Goal: Information Seeking & Learning: Learn about a topic

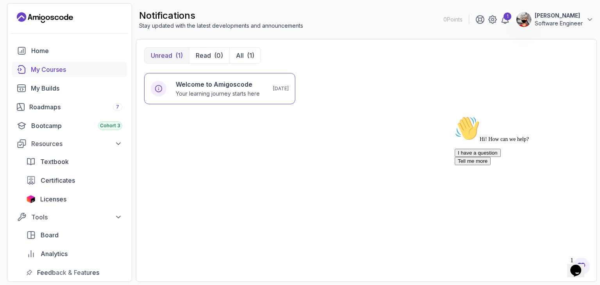
click at [54, 70] on div "My Courses" at bounding box center [76, 69] width 91 height 9
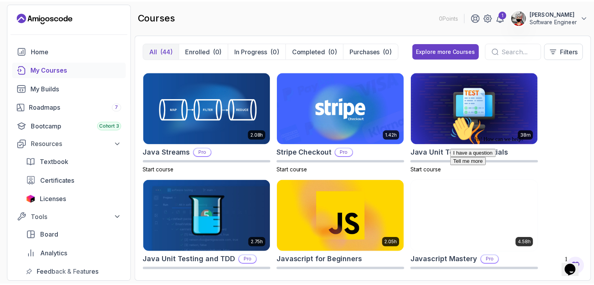
scroll to position [667, 0]
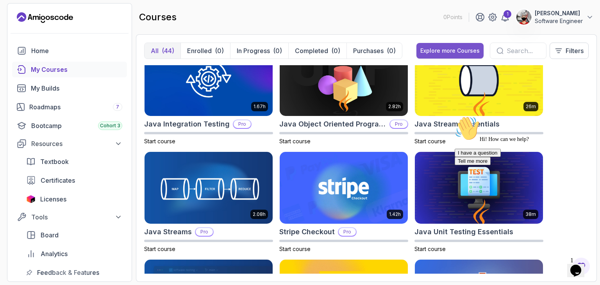
click at [461, 47] on div "Explore more Courses" at bounding box center [449, 51] width 59 height 8
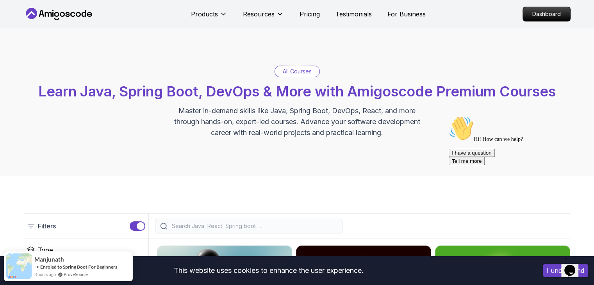
click at [293, 71] on p "All Courses" at bounding box center [297, 72] width 29 height 8
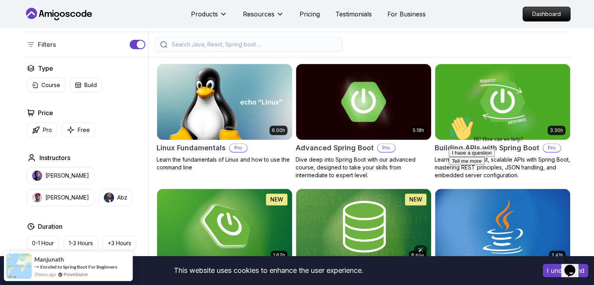
scroll to position [195, 0]
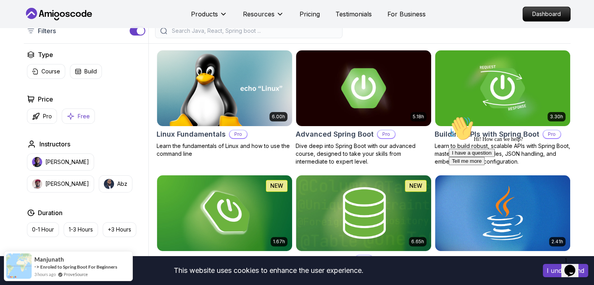
click at [77, 112] on button "Free" at bounding box center [78, 116] width 33 height 15
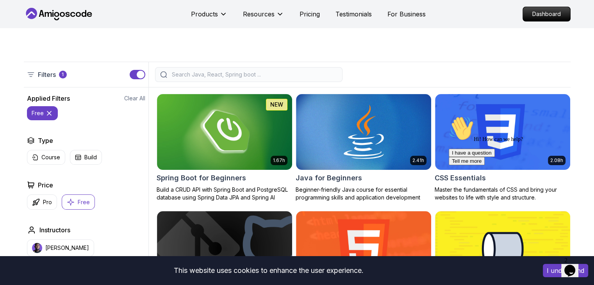
scroll to position [156, 0]
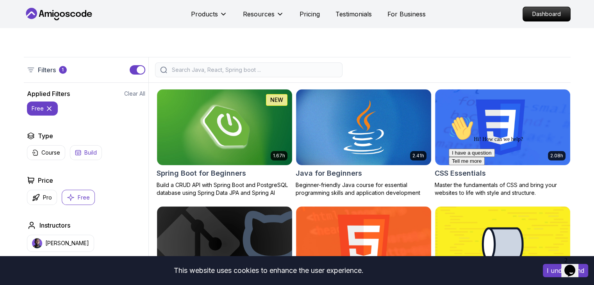
click at [82, 152] on button "Build" at bounding box center [86, 152] width 32 height 15
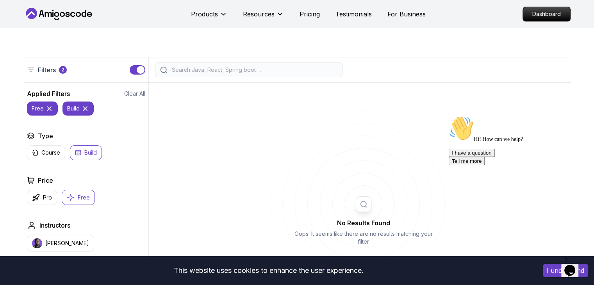
click at [48, 108] on icon at bounding box center [49, 109] width 4 height 4
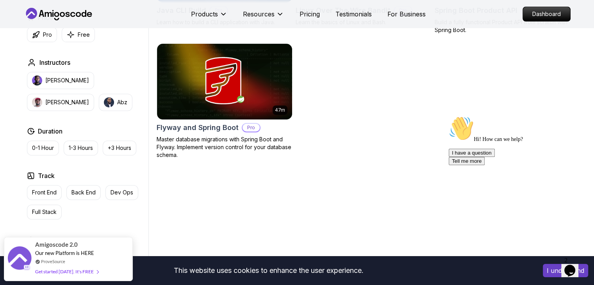
scroll to position [352, 0]
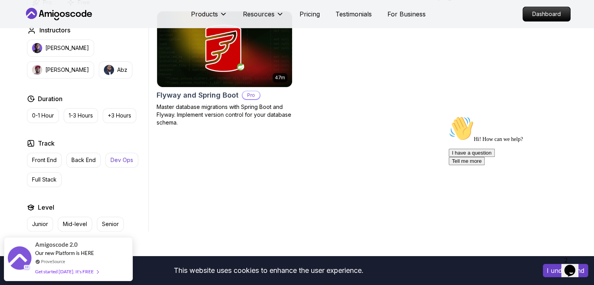
click at [115, 159] on p "Dev Ops" at bounding box center [122, 160] width 23 height 8
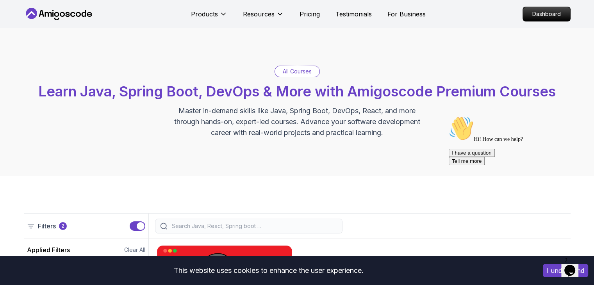
scroll to position [78, 0]
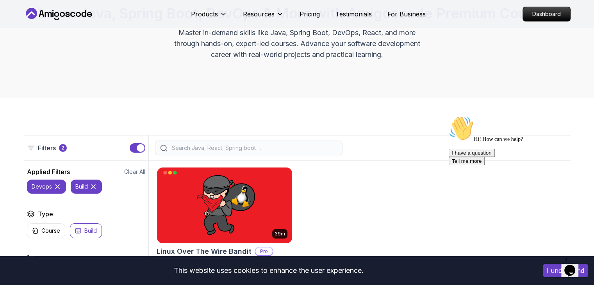
click at [92, 183] on icon at bounding box center [93, 187] width 8 height 8
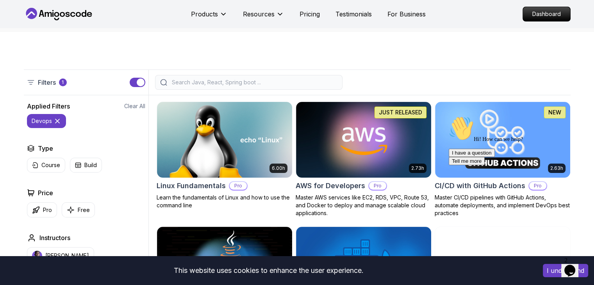
scroll to position [156, 0]
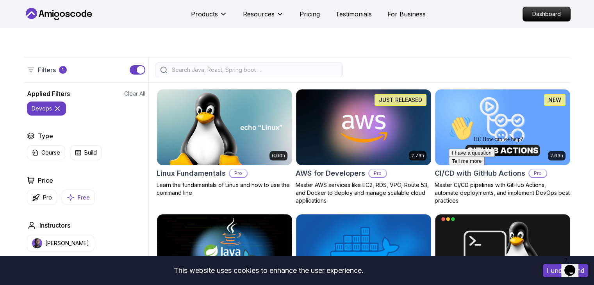
click at [68, 196] on icon "button" at bounding box center [71, 197] width 8 height 8
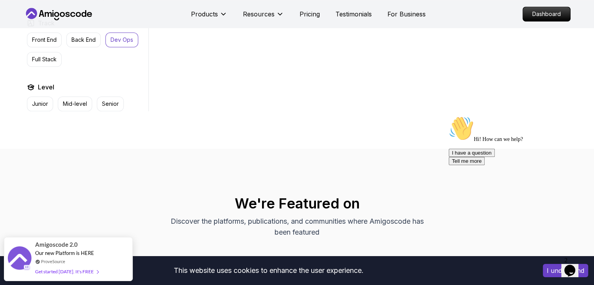
scroll to position [430, 0]
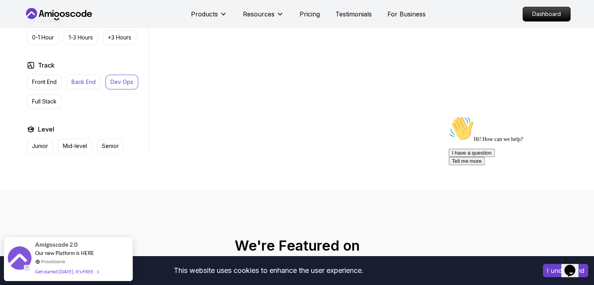
click at [79, 78] on p "Back End" at bounding box center [83, 82] width 24 height 8
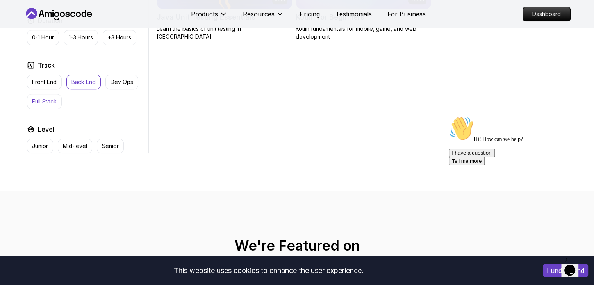
click at [52, 98] on p "Full Stack" at bounding box center [44, 102] width 25 height 8
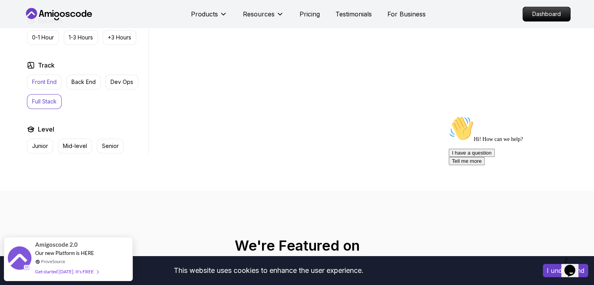
click at [45, 84] on p "Front End" at bounding box center [44, 82] width 25 height 8
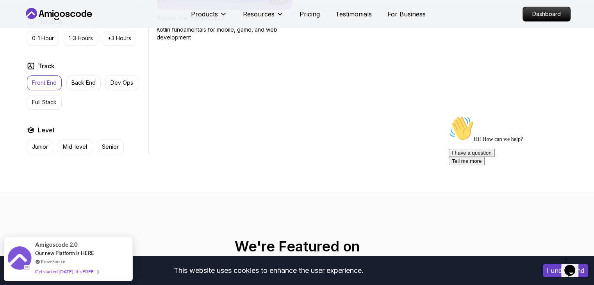
scroll to position [430, 0]
click at [88, 83] on p "Back End" at bounding box center [83, 82] width 24 height 8
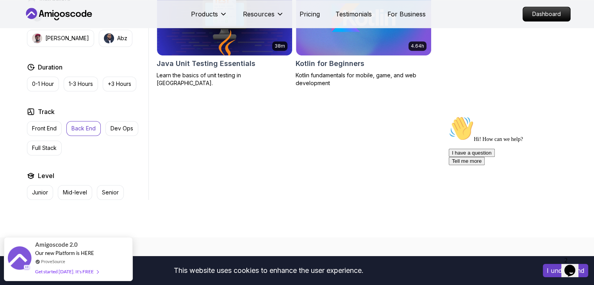
scroll to position [391, 0]
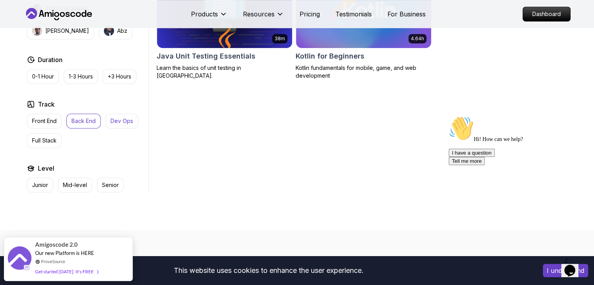
click at [119, 117] on p "Dev Ops" at bounding box center [122, 121] width 23 height 8
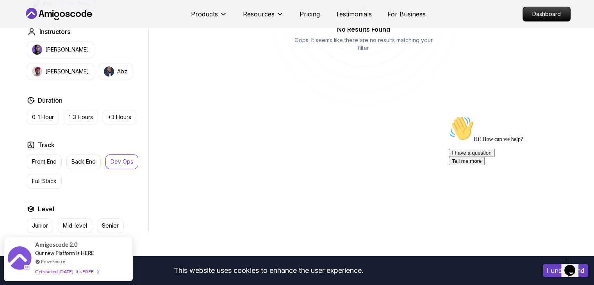
scroll to position [352, 0]
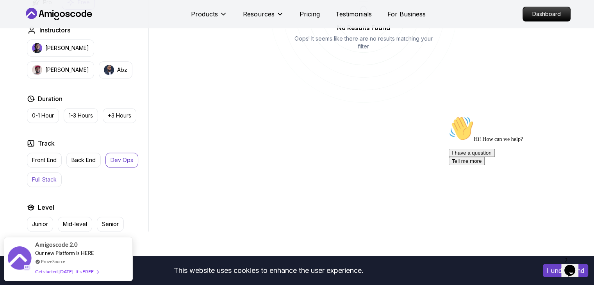
click at [56, 177] on p "Full Stack" at bounding box center [44, 180] width 25 height 8
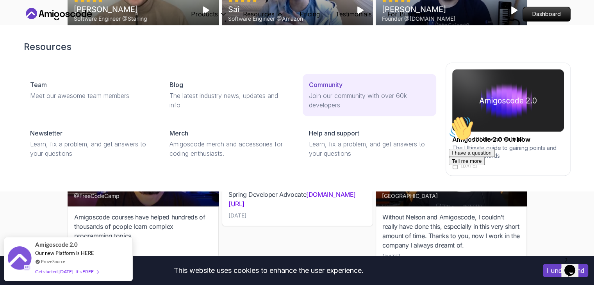
scroll to position [1289, 0]
